Goal: Information Seeking & Learning: Learn about a topic

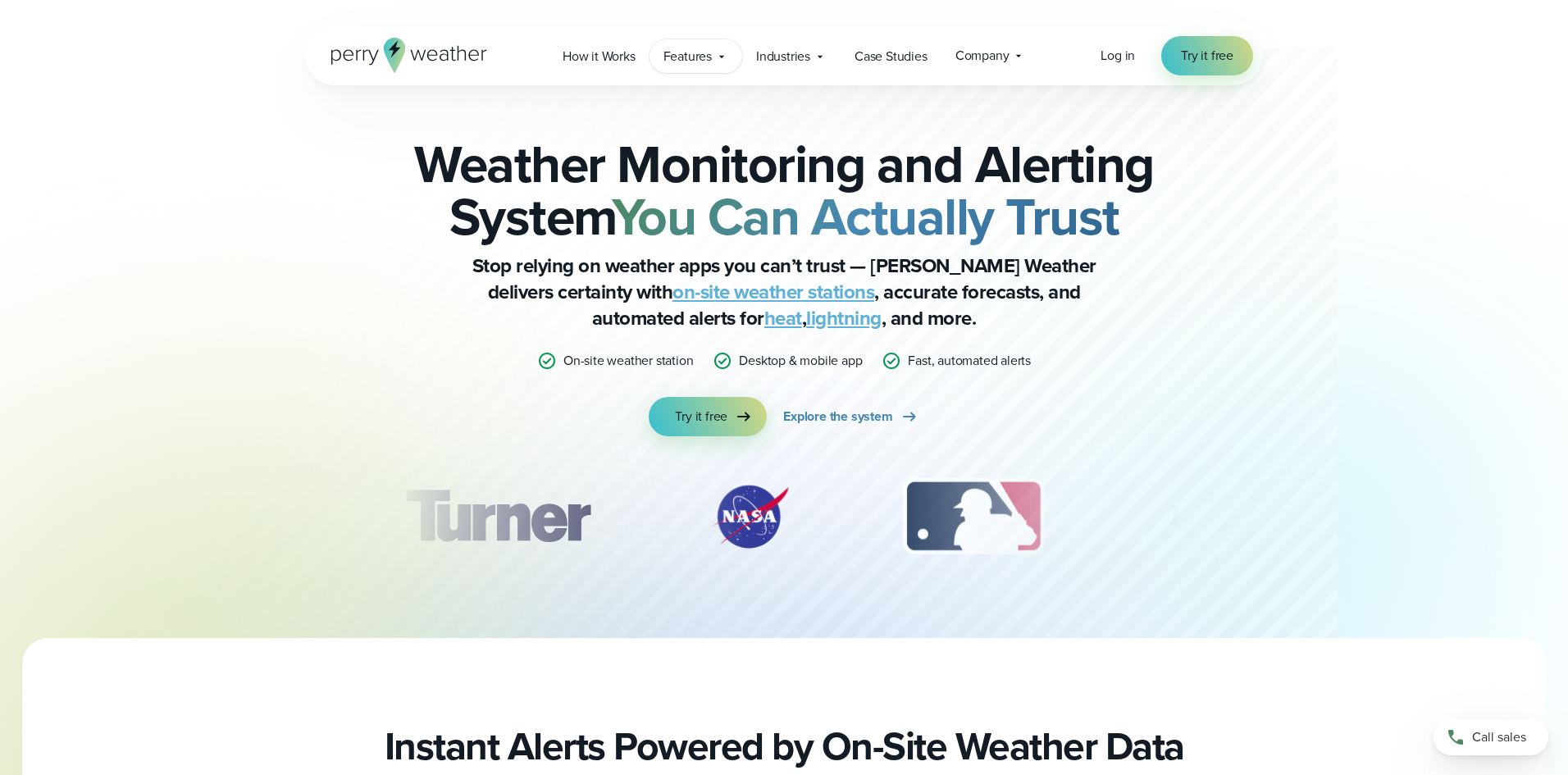
click at [690, 59] on span "Features" at bounding box center [687, 56] width 48 height 19
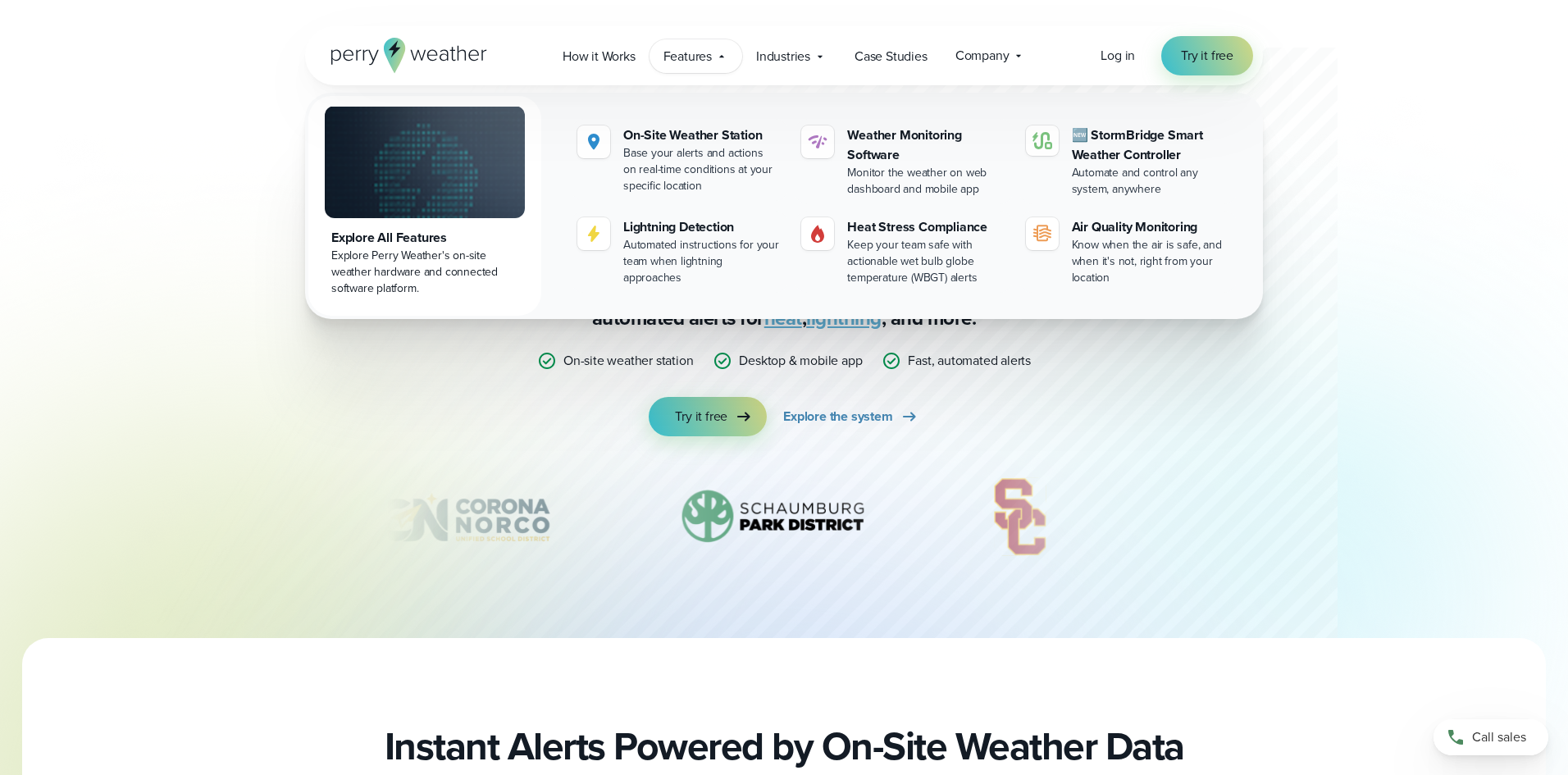
click at [400, 239] on div "Explore All Features" at bounding box center [424, 238] width 187 height 19
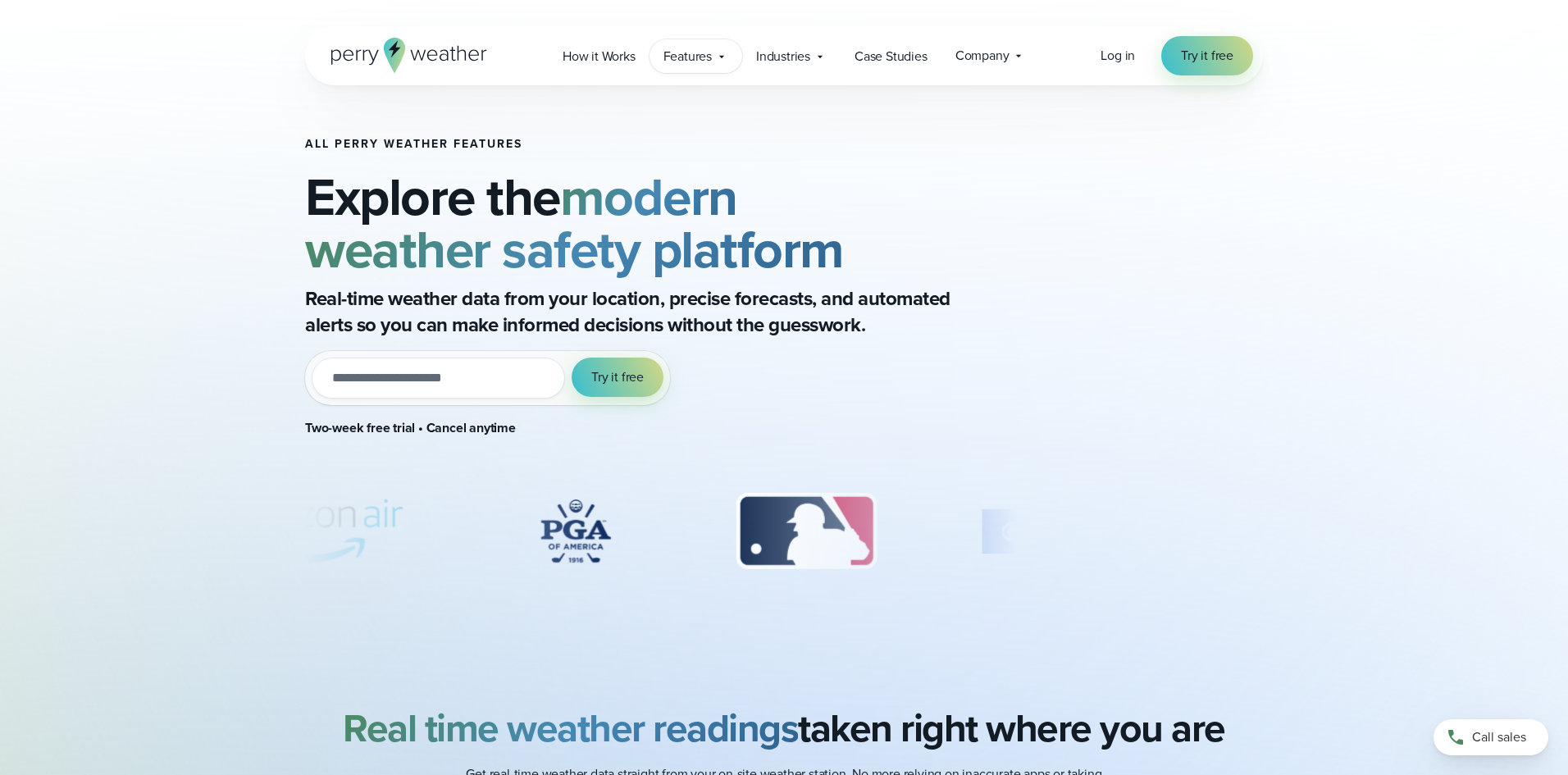
click at [695, 56] on span "Features" at bounding box center [687, 56] width 48 height 19
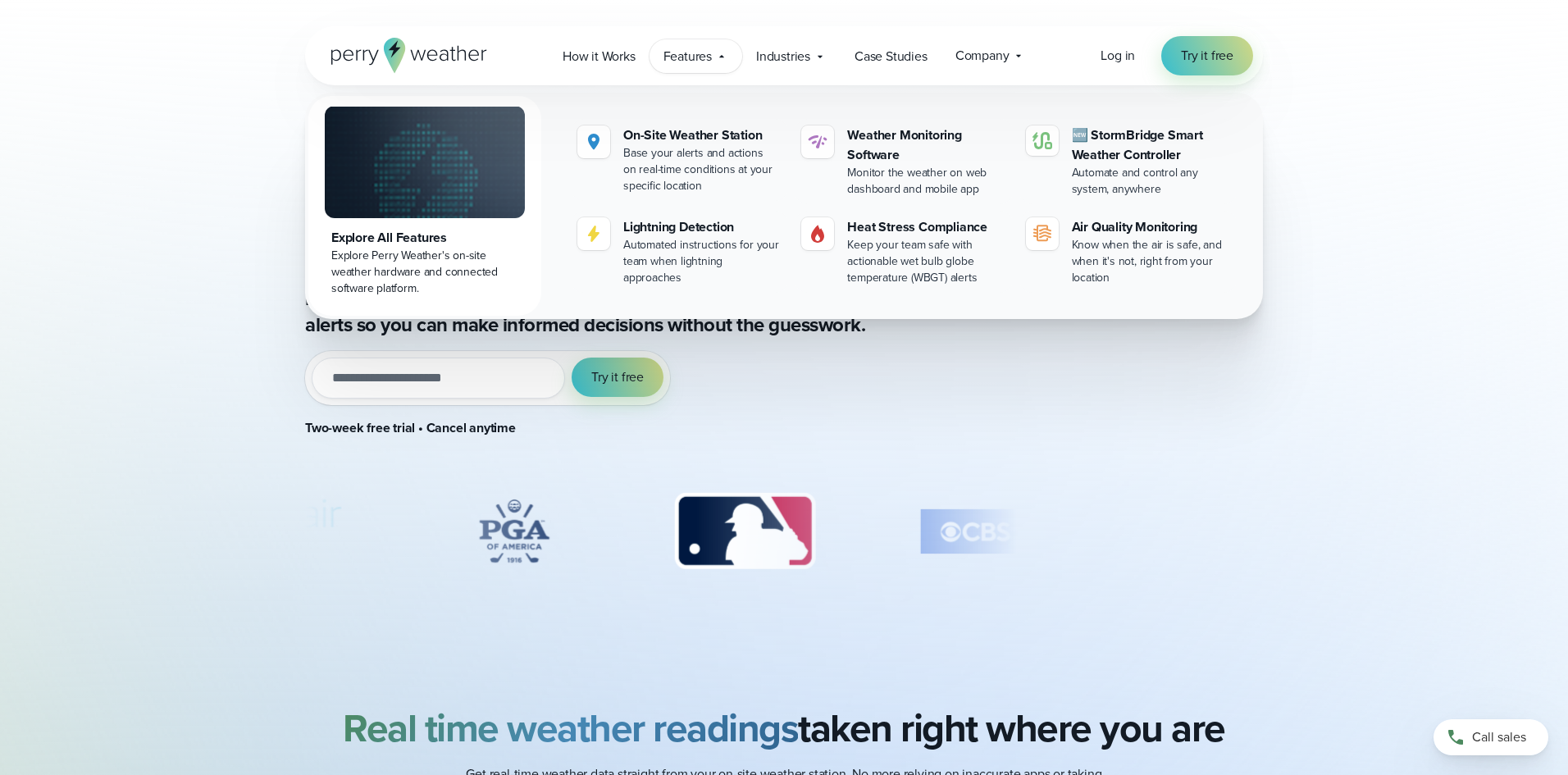
click at [424, 238] on div "Explore All Features" at bounding box center [424, 238] width 187 height 19
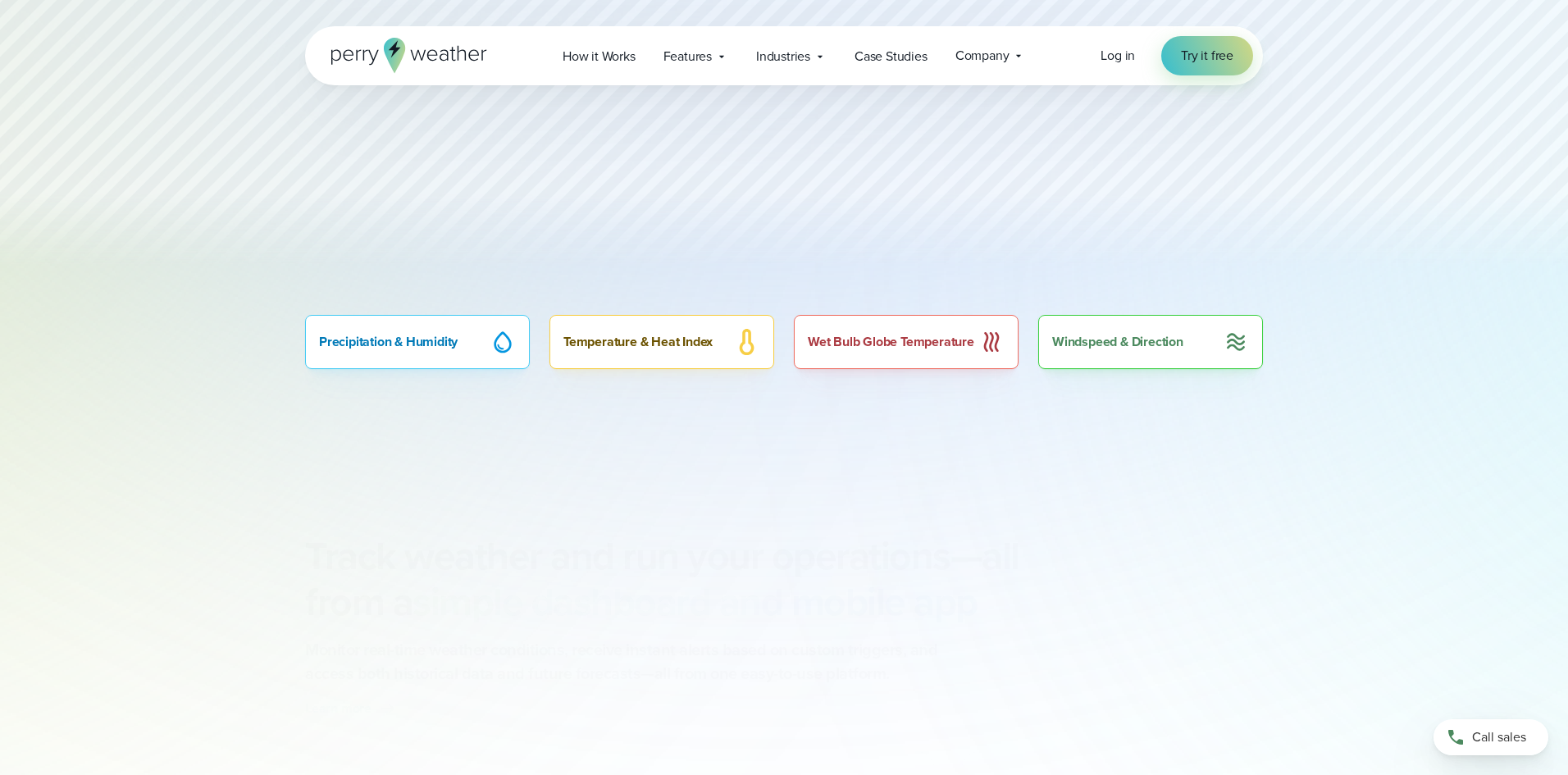
scroll to position [1148, 0]
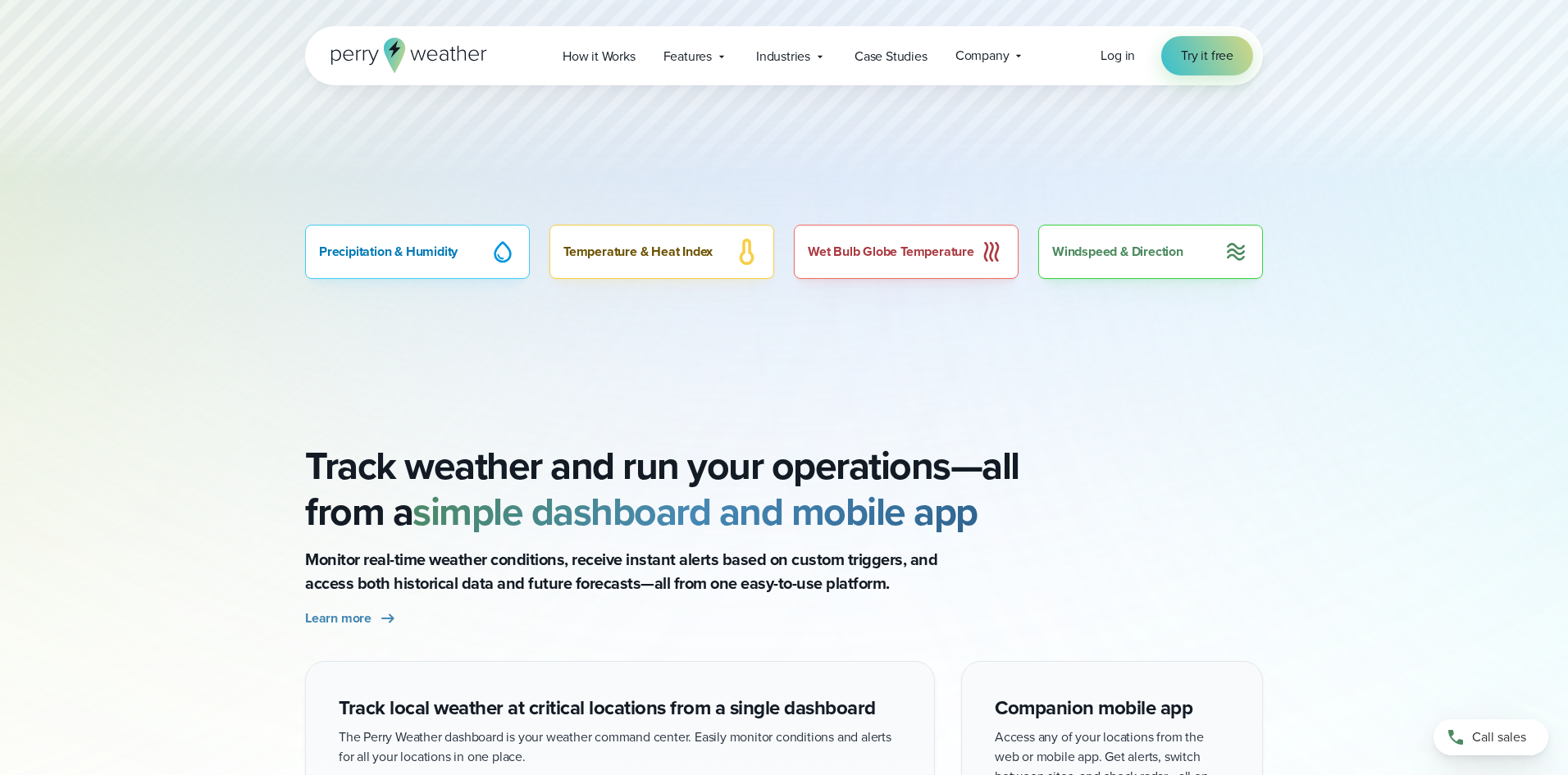
click at [869, 262] on div "Wet Bulb Globe Temperature" at bounding box center [905, 252] width 225 height 54
click at [1129, 254] on div "Windspeed & Direction" at bounding box center [1150, 252] width 225 height 54
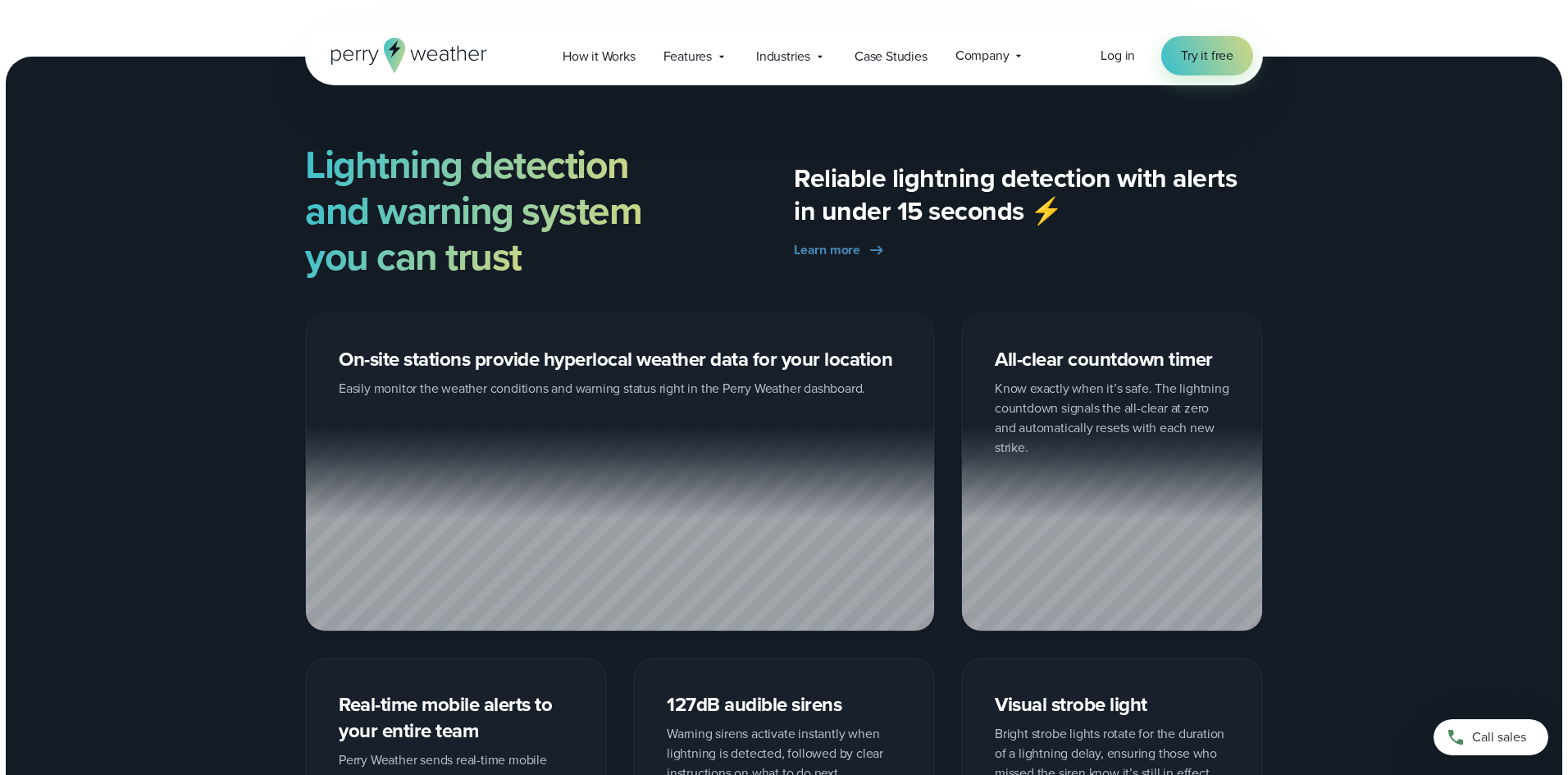
scroll to position [2525, 0]
